Goal: Use online tool/utility: Utilize a website feature to perform a specific function

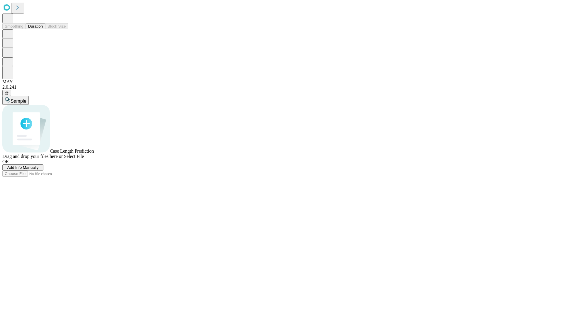
click at [43, 29] on button "Duration" at bounding box center [35, 26] width 19 height 6
click at [26, 99] on span "Sample" at bounding box center [19, 101] width 16 height 5
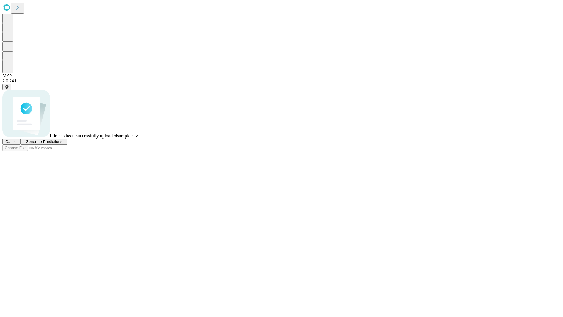
click at [62, 144] on span "Generate Predictions" at bounding box center [44, 141] width 37 height 4
